Goal: Task Accomplishment & Management: Use online tool/utility

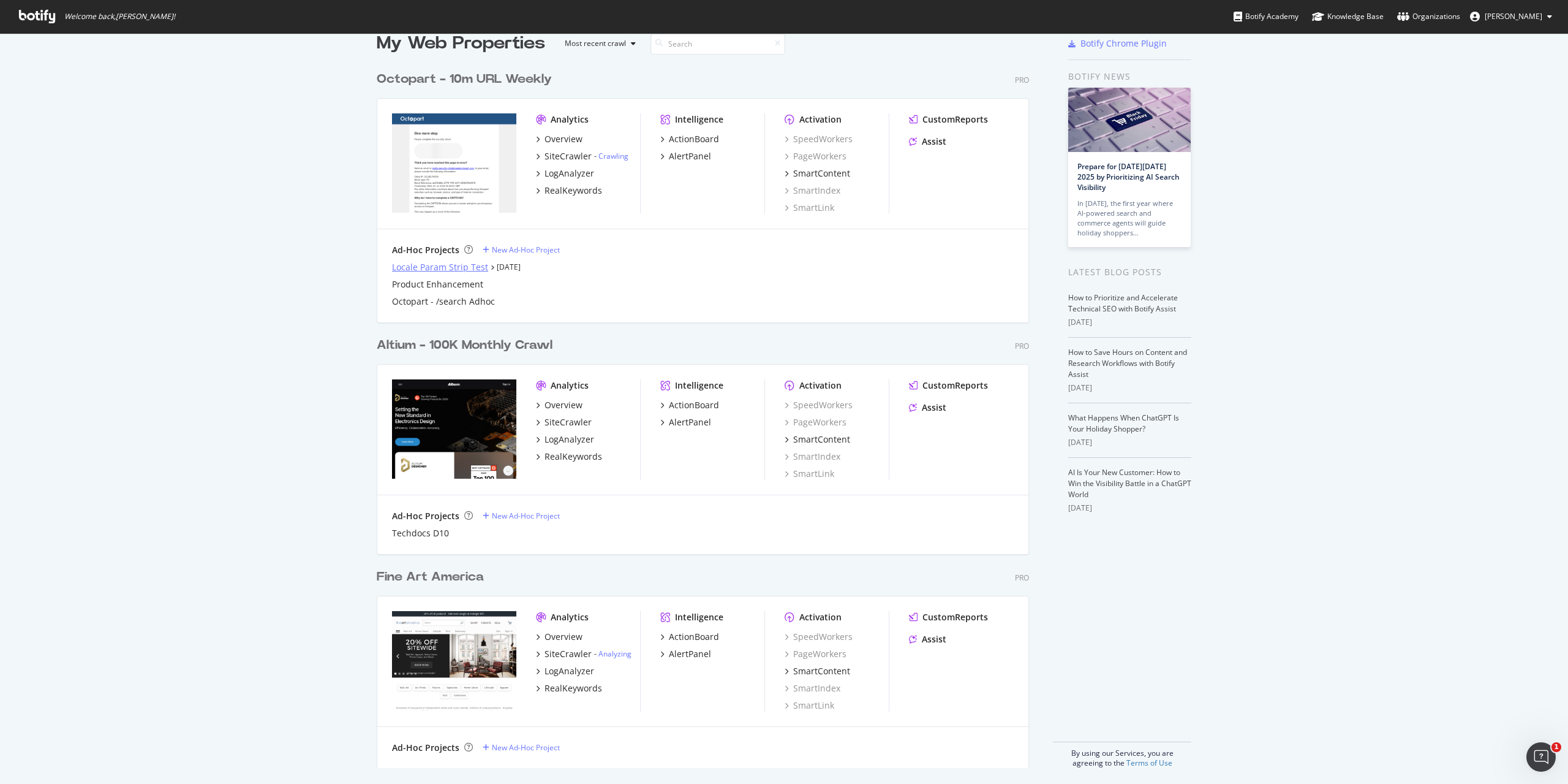
scroll to position [25, 0]
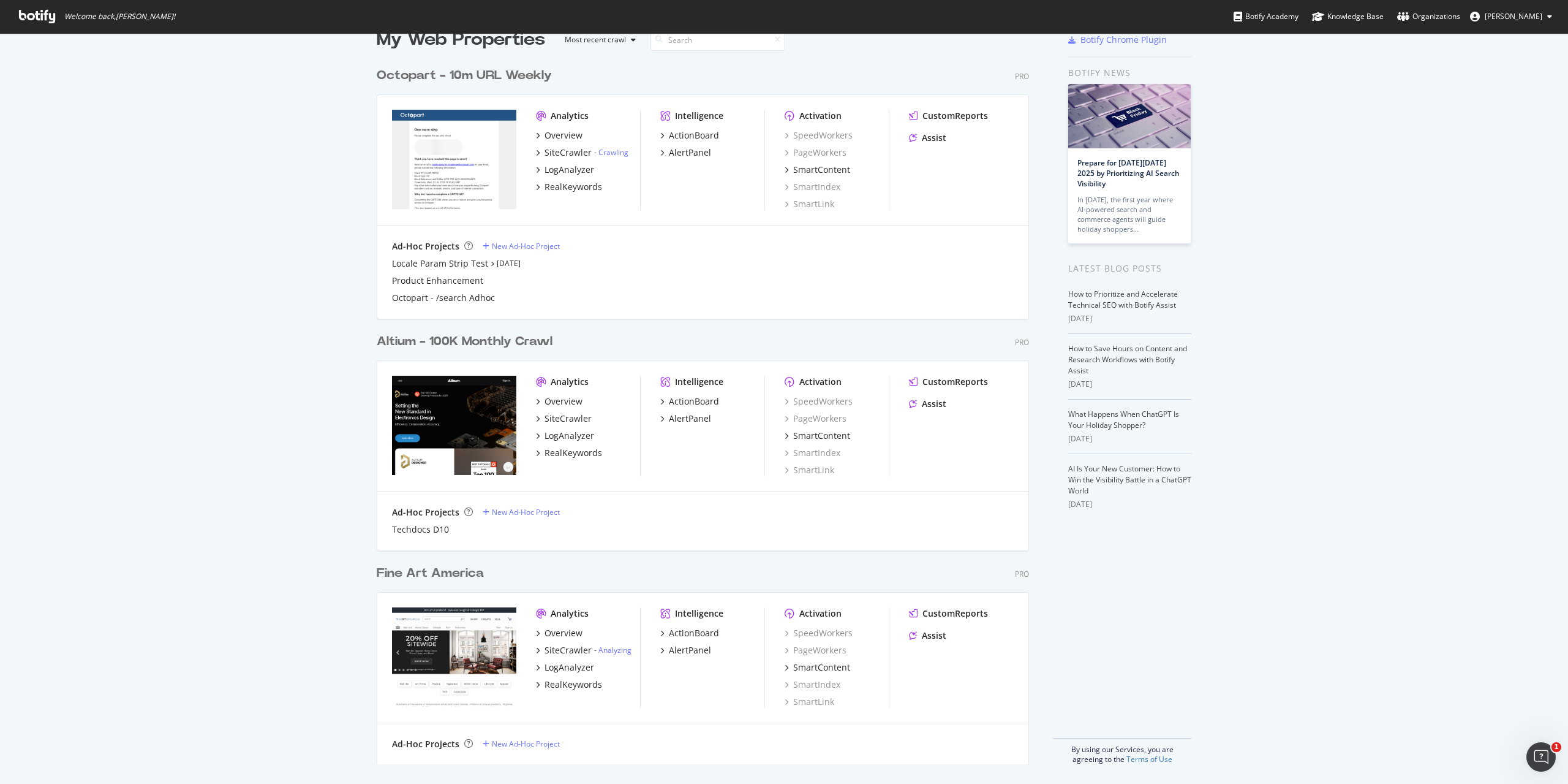
click at [459, 342] on div "Altium - 100K Monthly Crawl" at bounding box center [465, 342] width 176 height 18
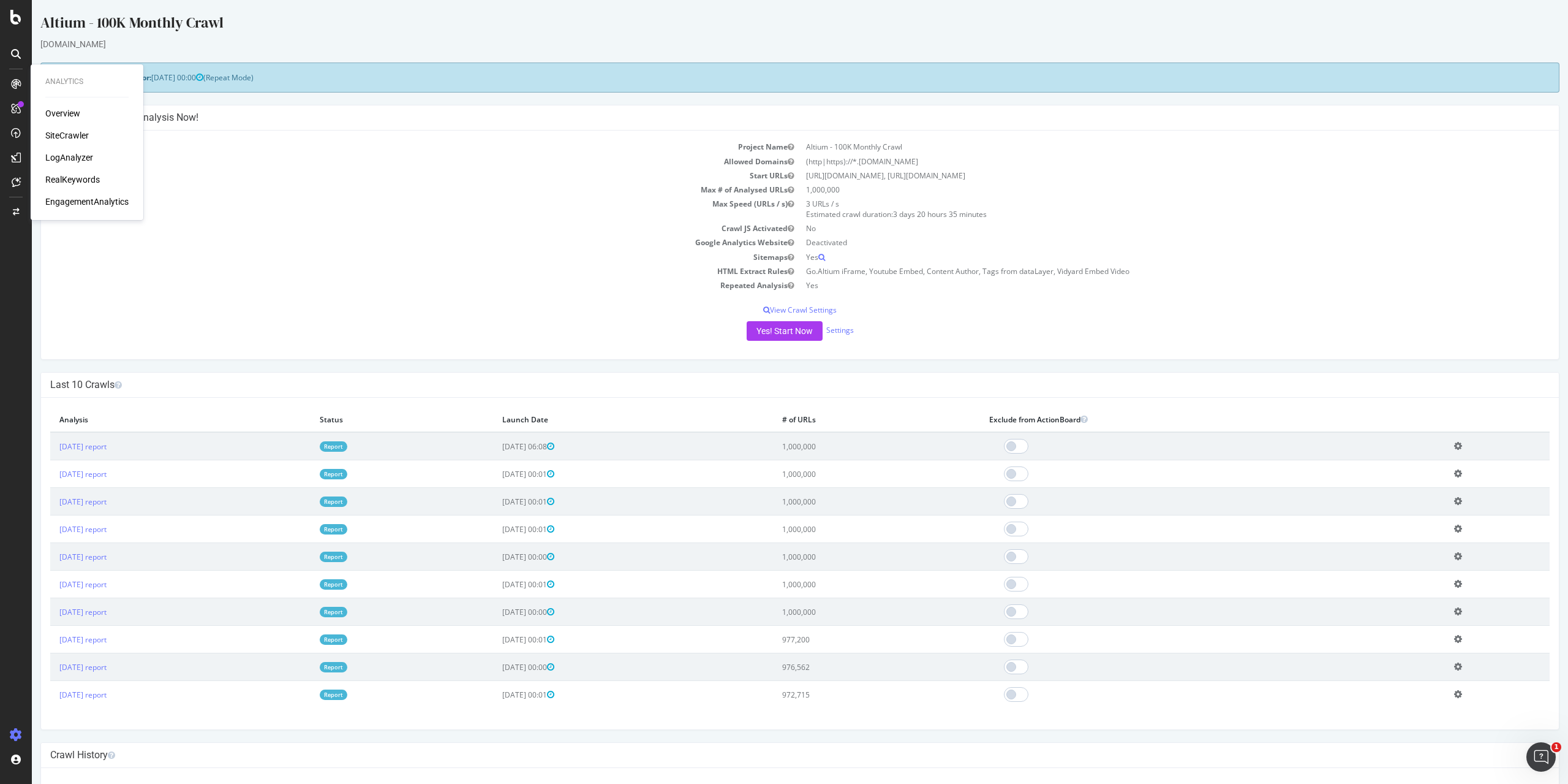
click at [76, 182] on div "RealKeywords" at bounding box center [72, 180] width 54 height 13
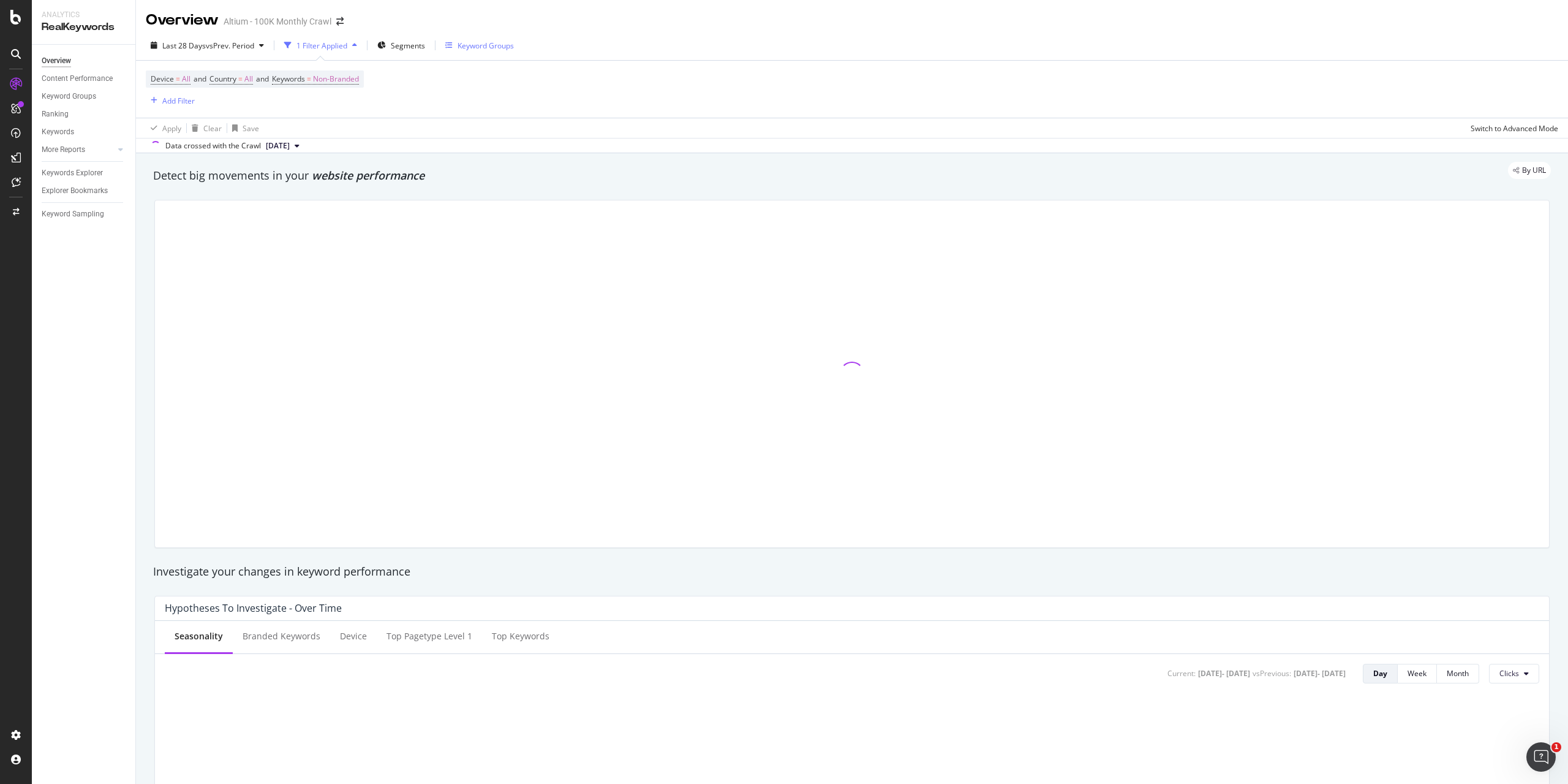
click at [503, 49] on div "Keyword Groups" at bounding box center [486, 45] width 57 height 10
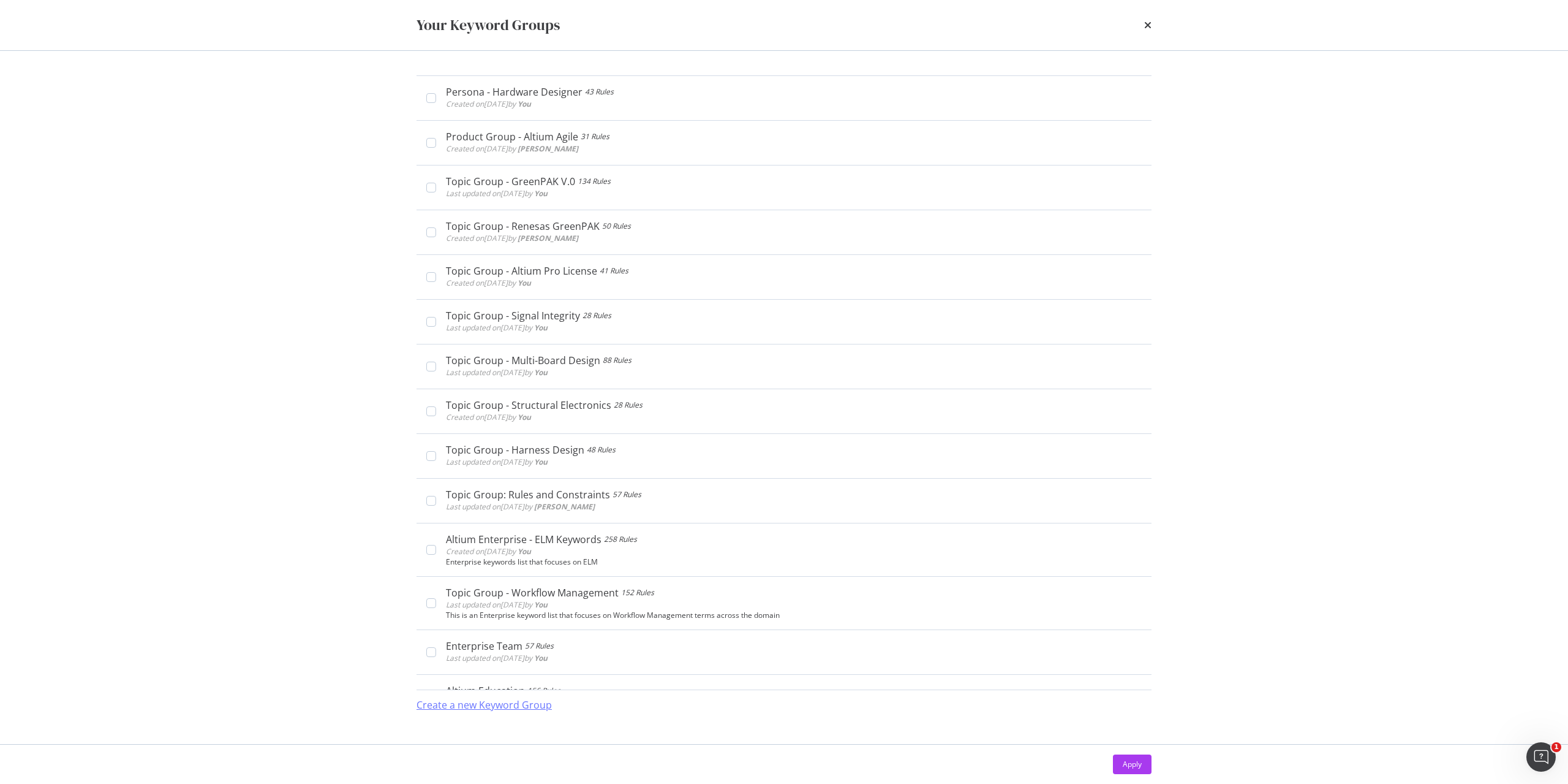
click at [493, 707] on div "Create a new Keyword Group" at bounding box center [484, 705] width 135 height 14
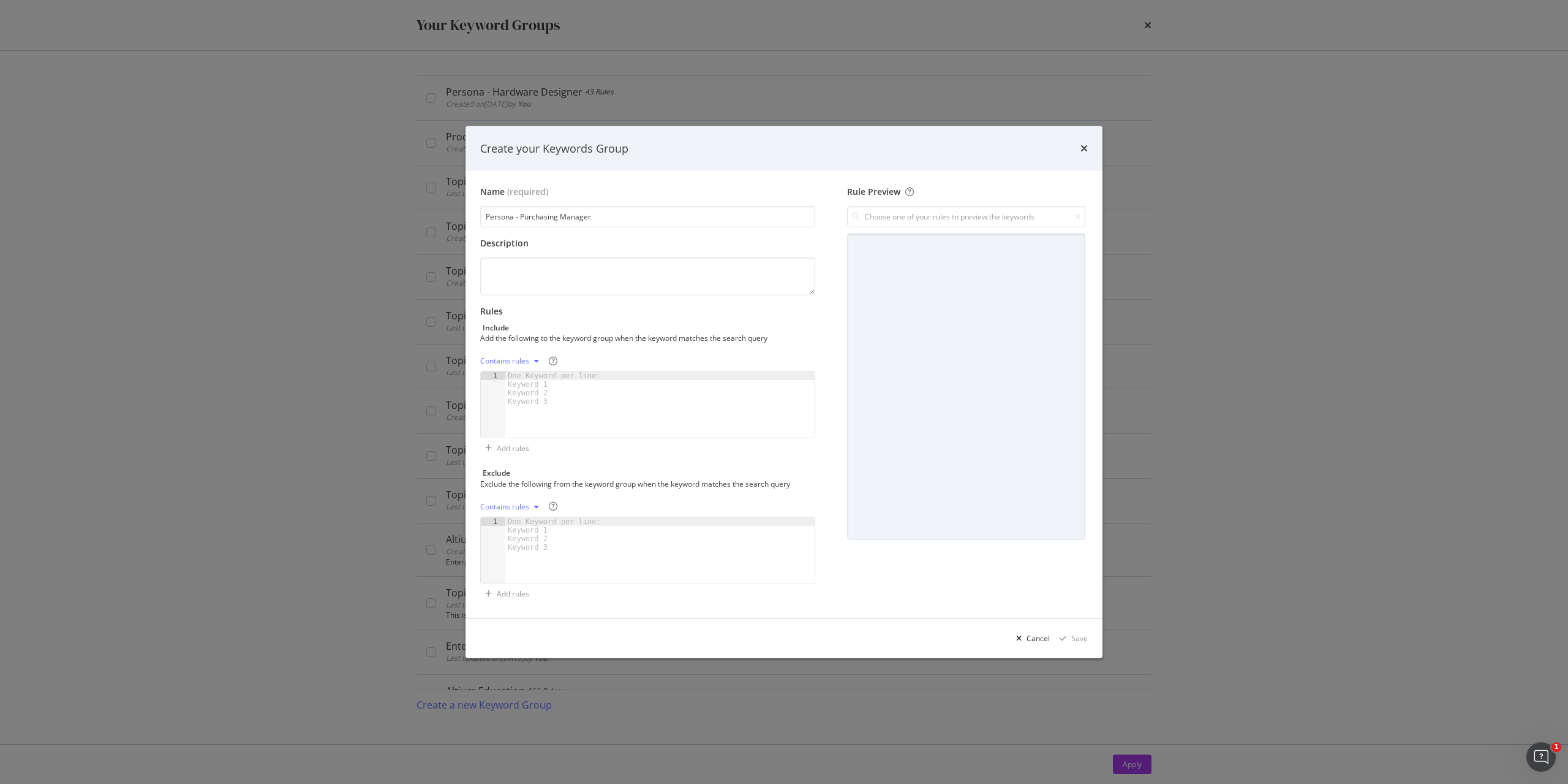
type input "Persona - Purchasing Manager"
click at [573, 401] on div "One Keyword per line: Keyword 1 Keyword 2 Keyword 3" at bounding box center [557, 389] width 102 height 35
paste textarea "bom management"
paste textarea "bom management process"
type textarea "bom management"
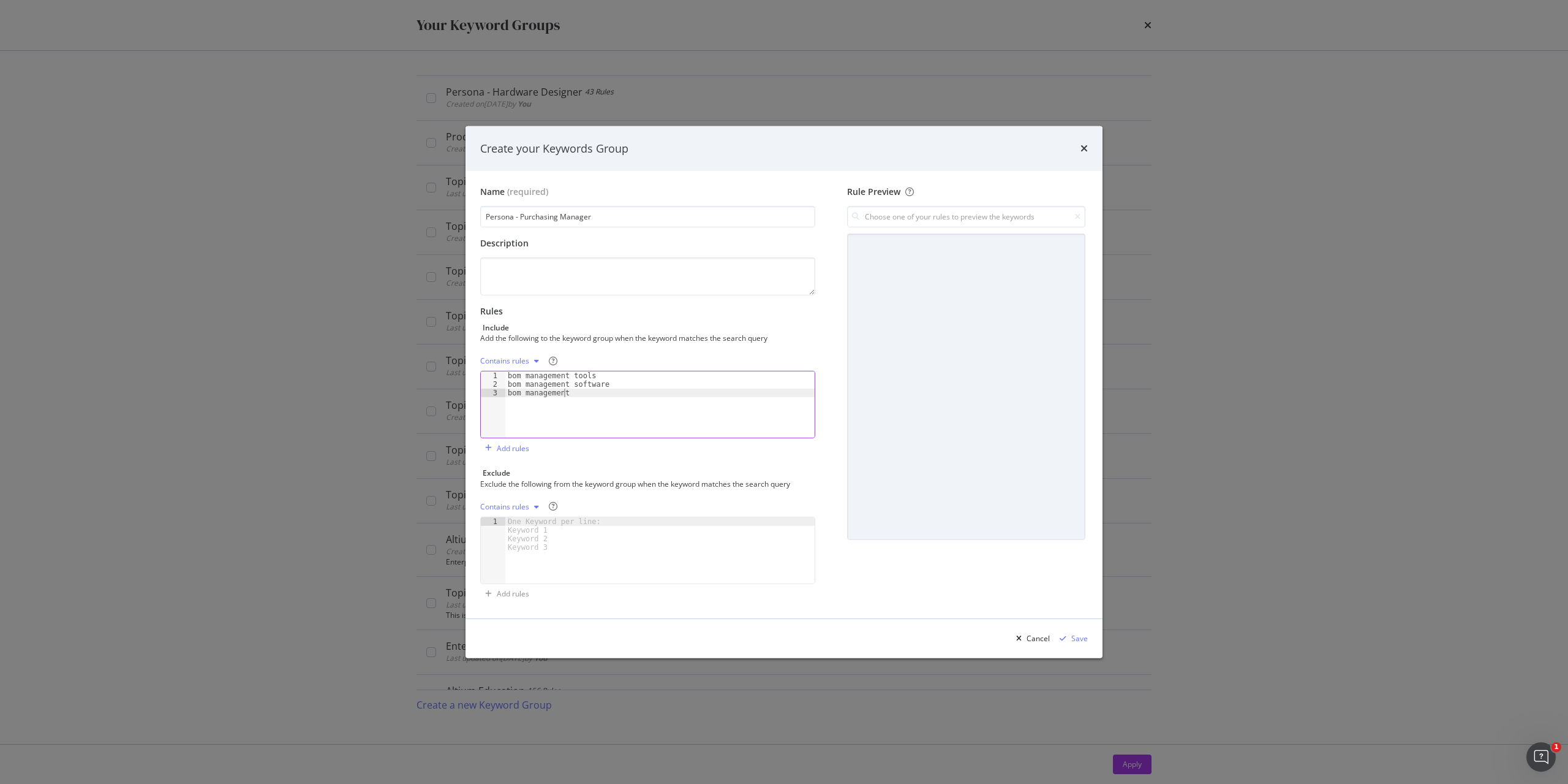
click at [539, 412] on div "bom management tools bom management software bom management" at bounding box center [660, 413] width 309 height 83
paste textarea "bom management process"
type textarea "bom management process"
paste textarea "managing electronic component obsolescence"
type textarea "managing electronic component obsolescence"
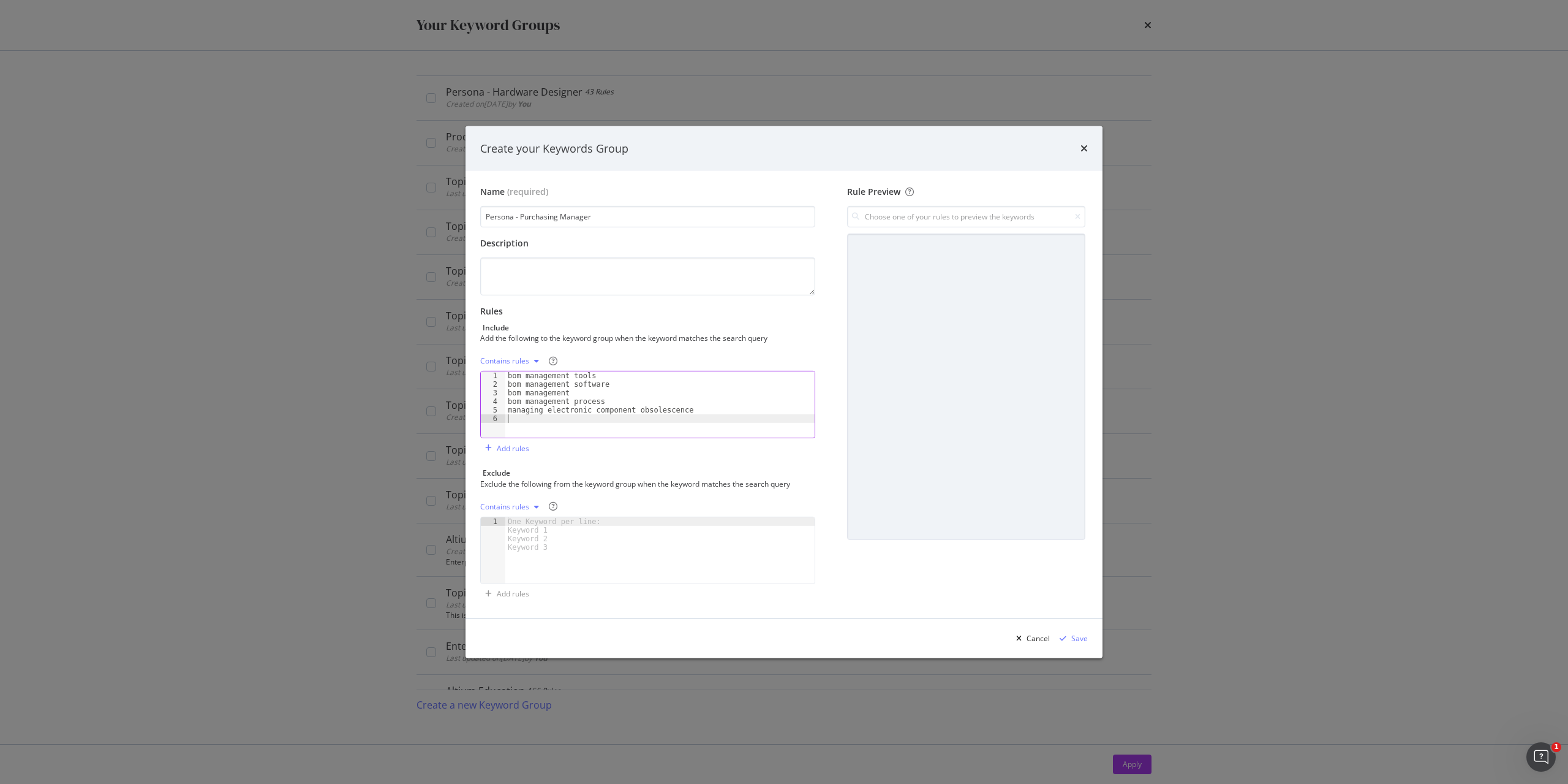
paste textarea "what is bom management"
type textarea "what is bom management"
paste textarea "pcb design data management"
type textarea "pcb design data management"
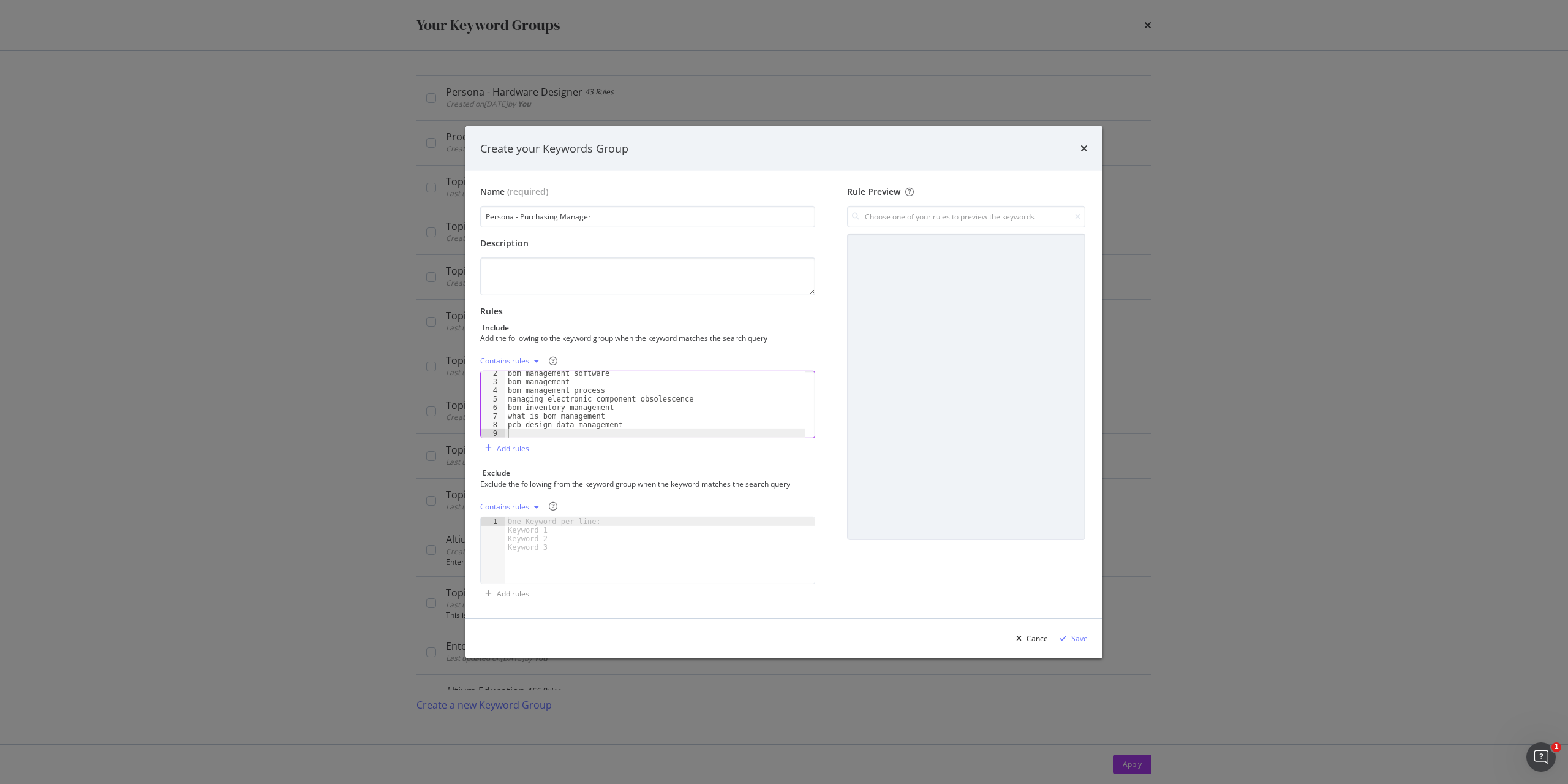
scroll to position [11, 0]
paste textarea "ecad data management"
type textarea "ecad data management"
paste textarea "supply chain management in electronics industry"
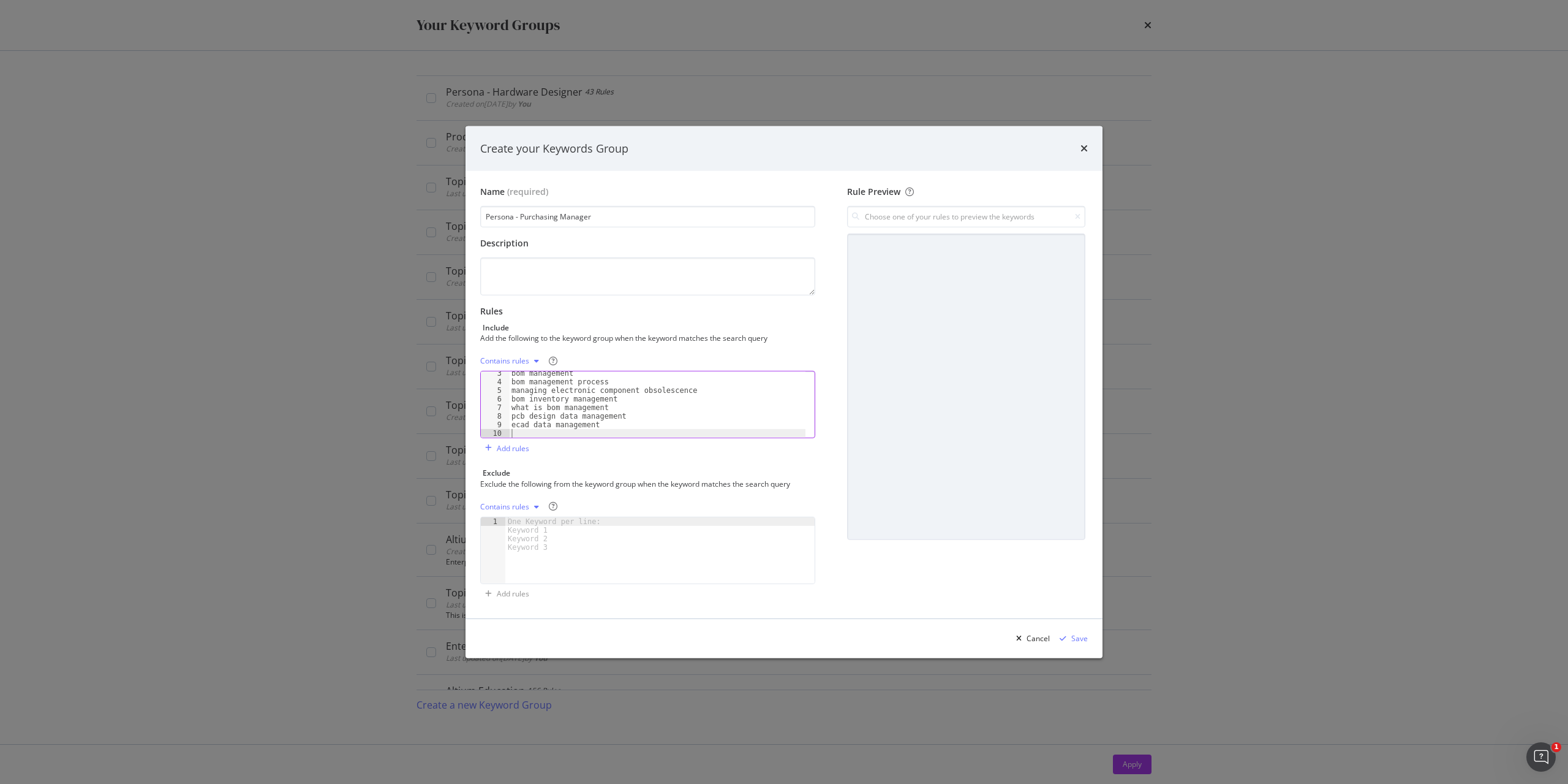
type textarea "supply chain management in electronics industry"
click at [607, 438] on div "ecad data management RoHS compliance REACH compliance electronic components sou…" at bounding box center [657, 411] width 297 height 83
paste textarea "what is multiple sourcing in supply chain TRUE"
type textarea "what is multiple sourcing in supply chain TRUE"
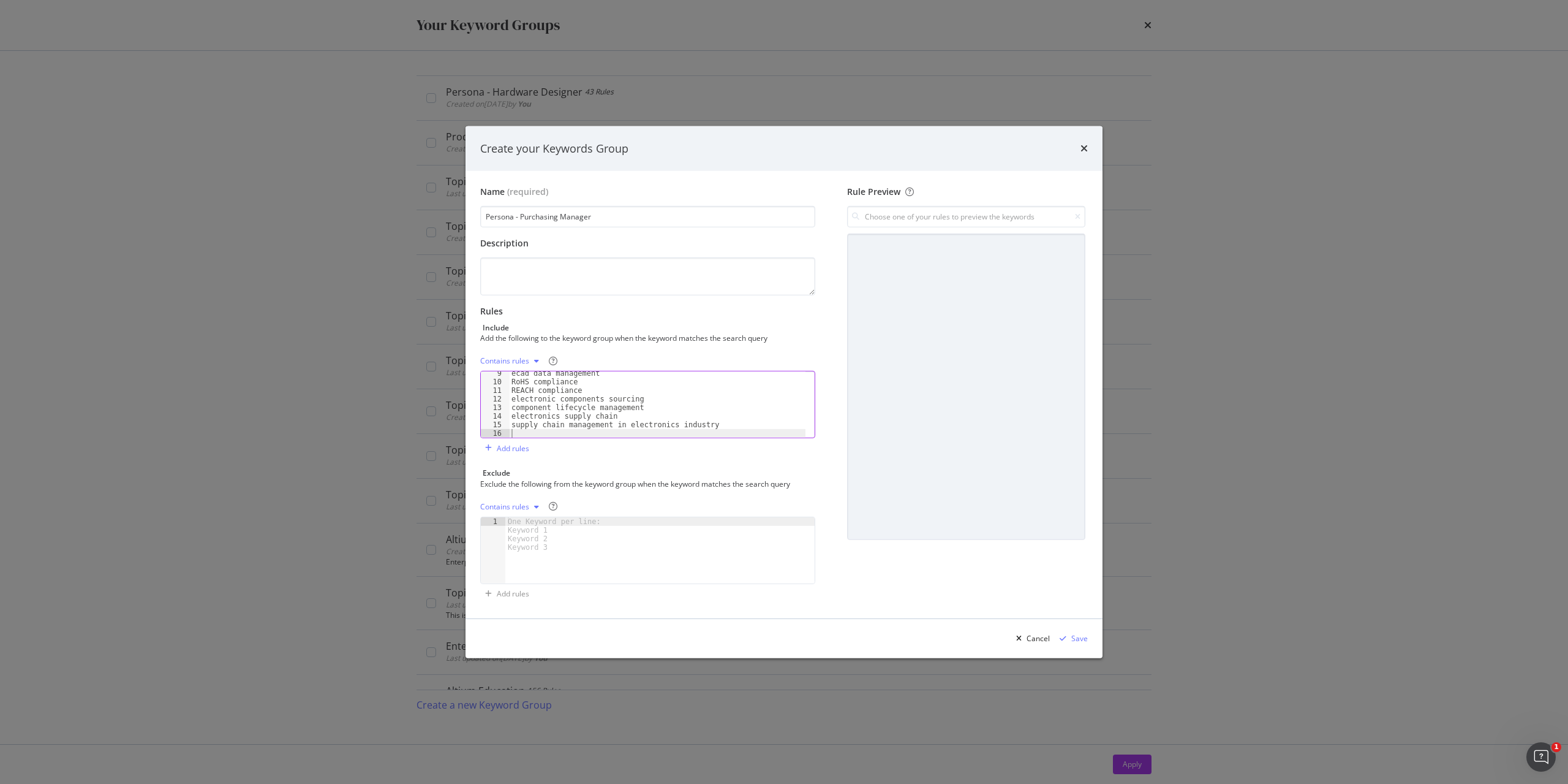
paste textarea "what is multiple sourcing in supply chain"
type textarea "what is multiple sourcing in supply chain"
paste textarea "what is the best supply chain management strategy for electronics"
type textarea "what is the best supply chain management strategy for electronics"
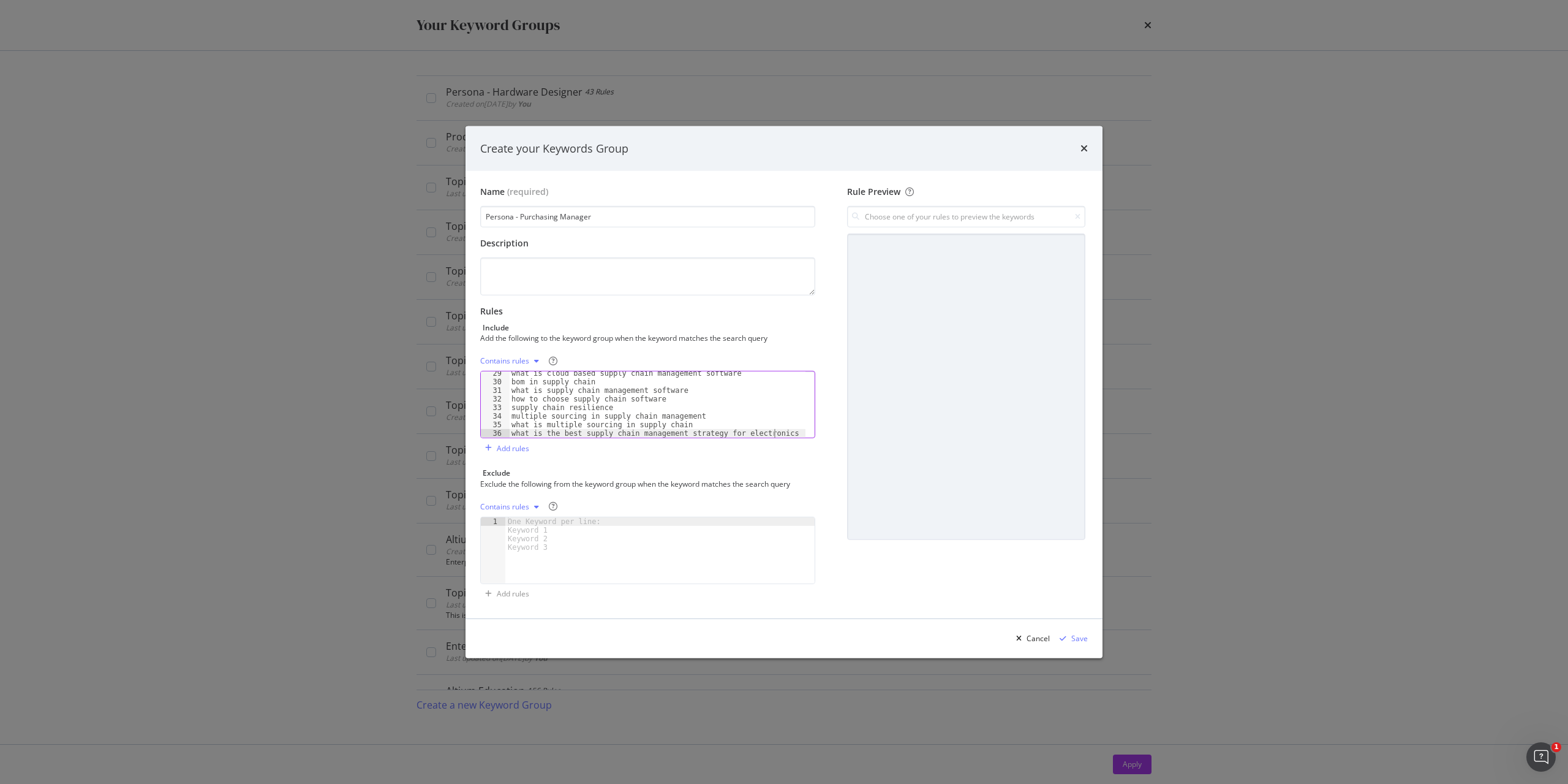
scroll to position [251, 0]
paste textarea "how to build a resilient supply chain"
type textarea "how to build a resilient supply chain"
paste textarea "bom management system"
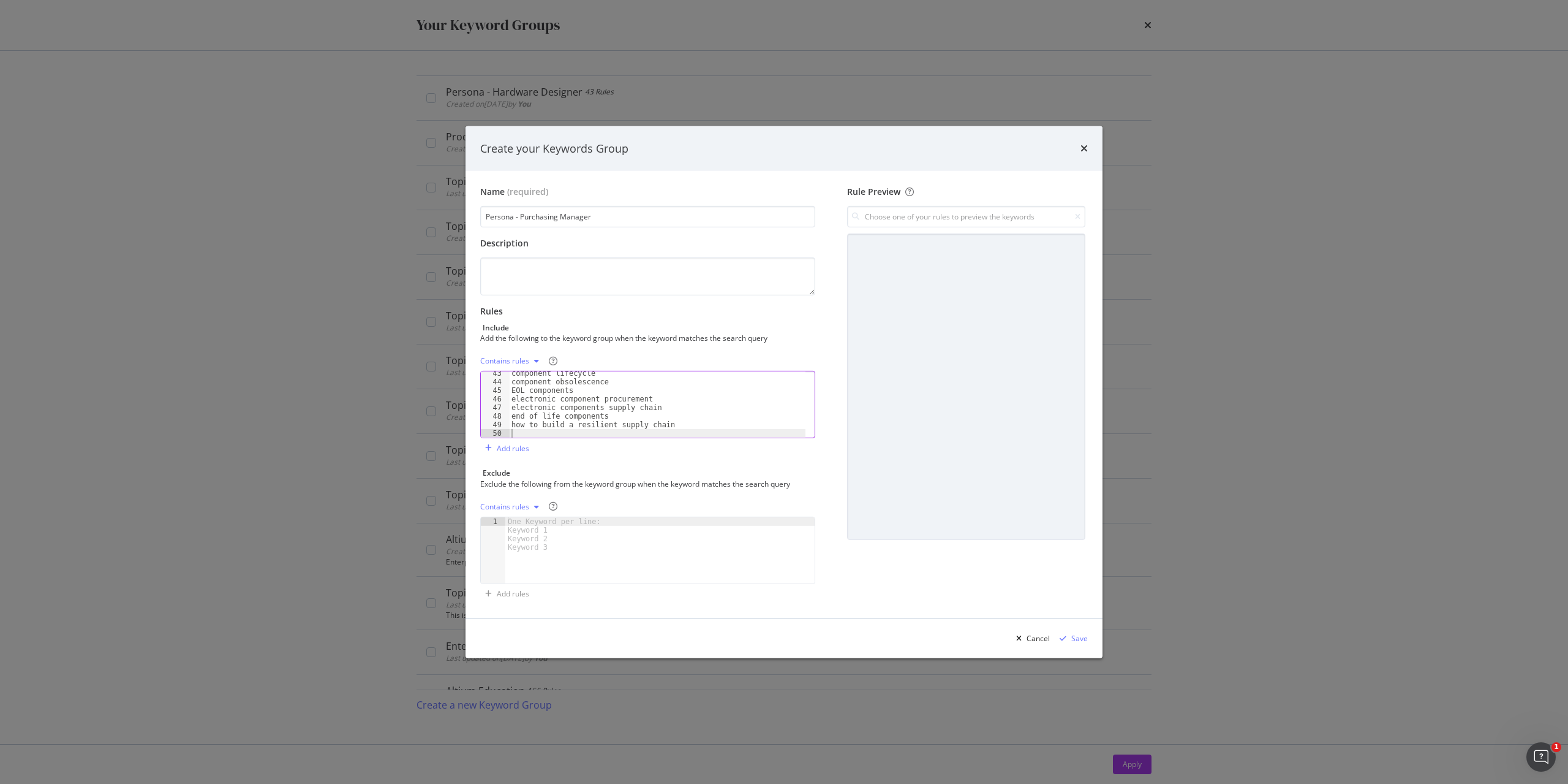
type textarea "bom management system"
click at [1074, 633] on div "Save" at bounding box center [1080, 638] width 16 height 10
